Goal: Information Seeking & Learning: Learn about a topic

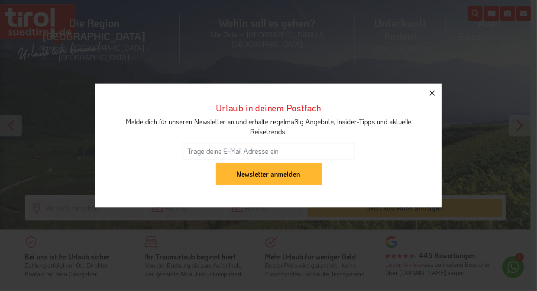
click at [431, 92] on icon "button" at bounding box center [432, 93] width 5 height 5
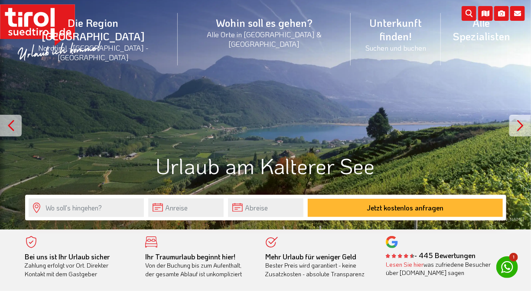
click at [519, 121] on div at bounding box center [520, 126] width 22 height 22
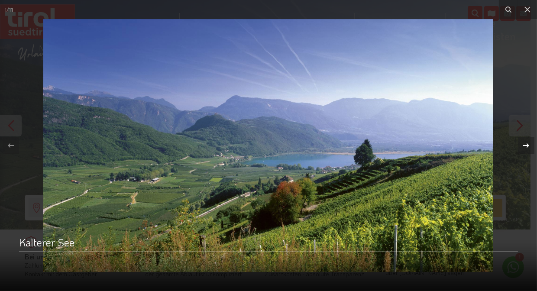
click at [528, 145] on icon at bounding box center [526, 145] width 6 height 4
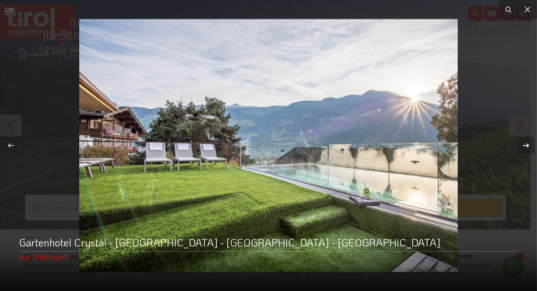
click at [528, 144] on icon at bounding box center [526, 145] width 6 height 4
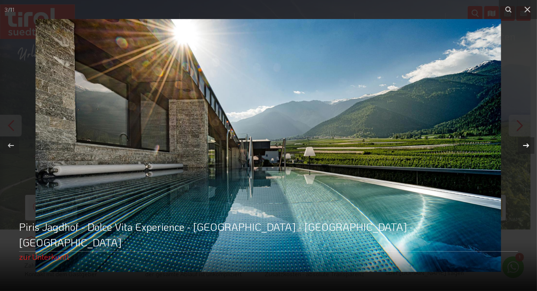
click at [527, 145] on icon at bounding box center [526, 145] width 6 height 4
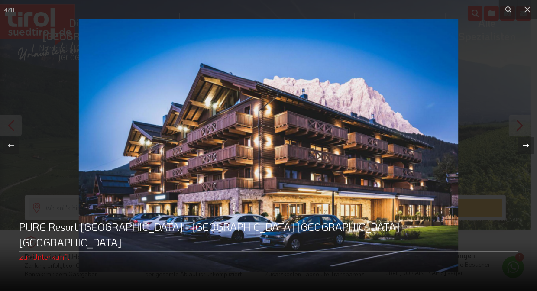
click at [527, 145] on icon at bounding box center [526, 145] width 6 height 4
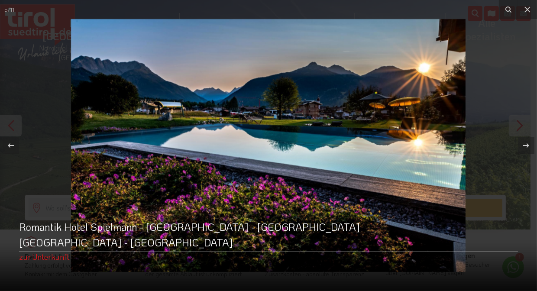
click at [520, 123] on div at bounding box center [268, 145] width 537 height 291
